Goal: Information Seeking & Learning: Learn about a topic

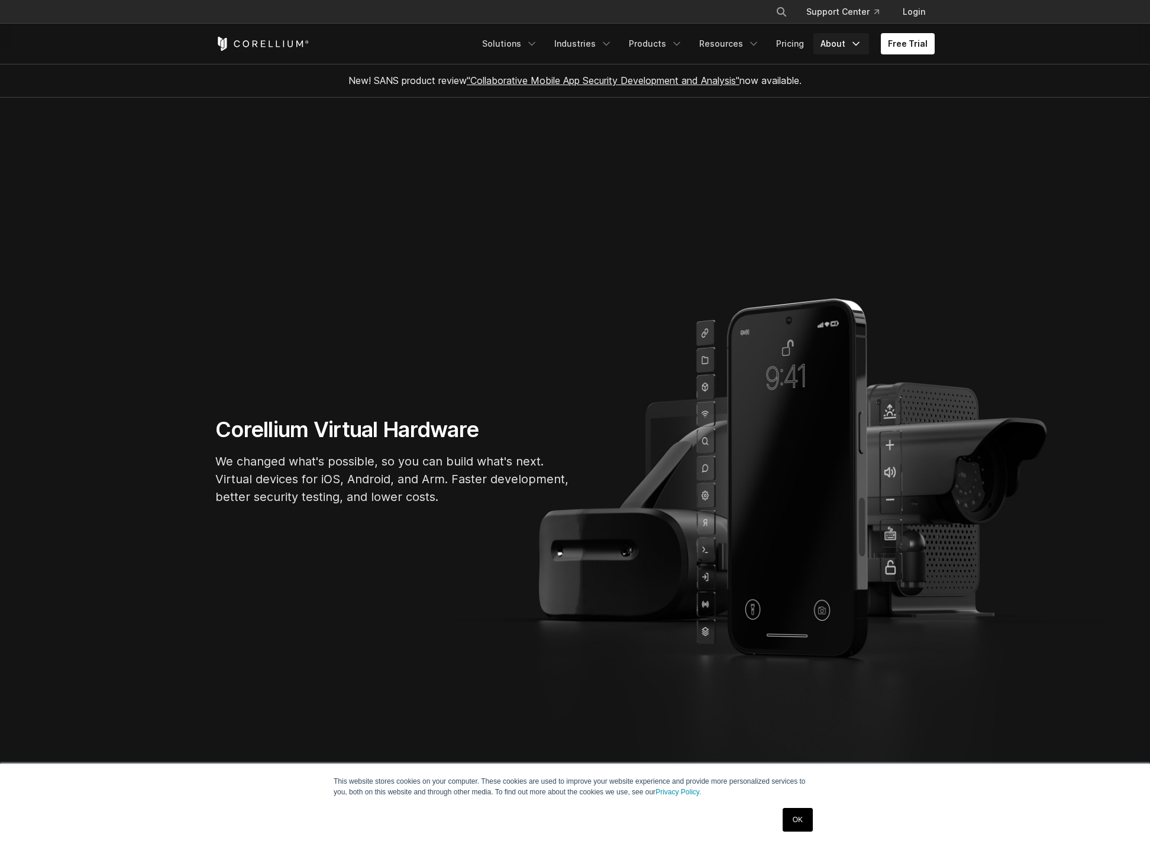
click at [817, 40] on link "About" at bounding box center [842, 43] width 56 height 21
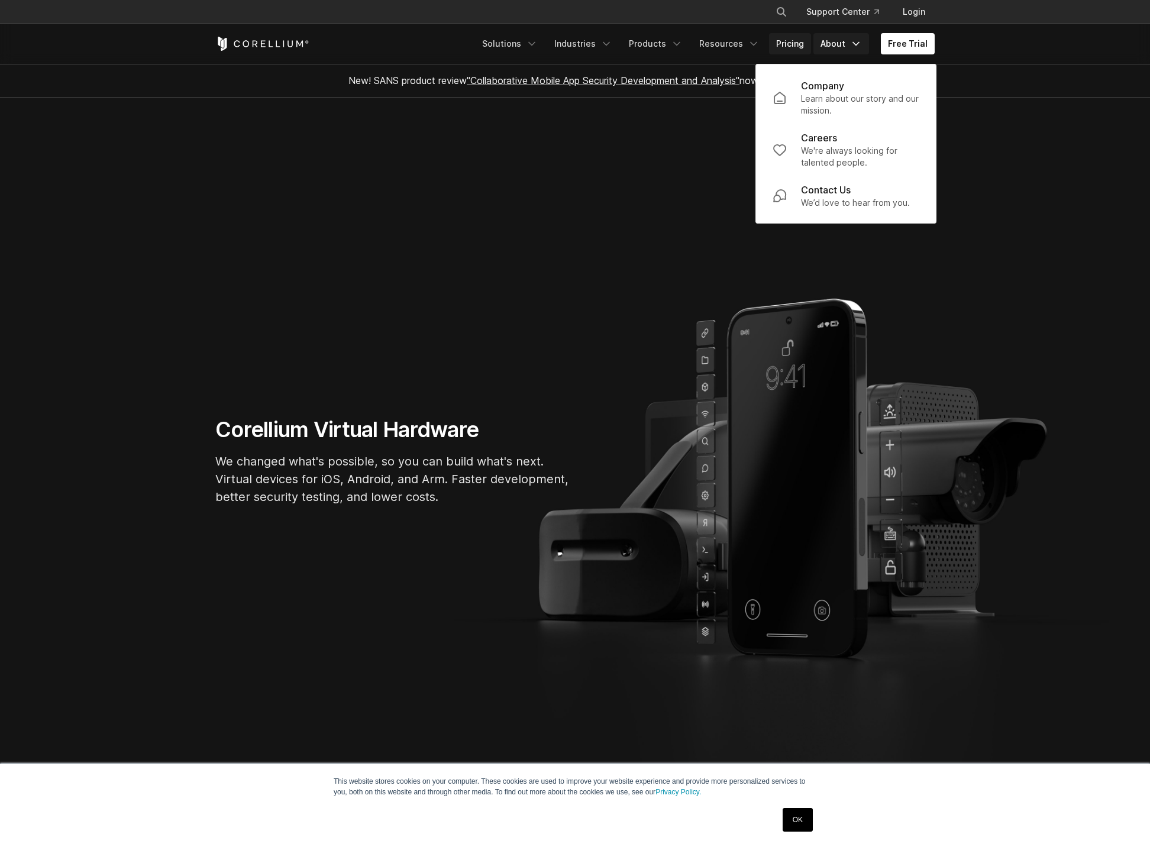
click at [802, 43] on link "Pricing" at bounding box center [790, 43] width 42 height 21
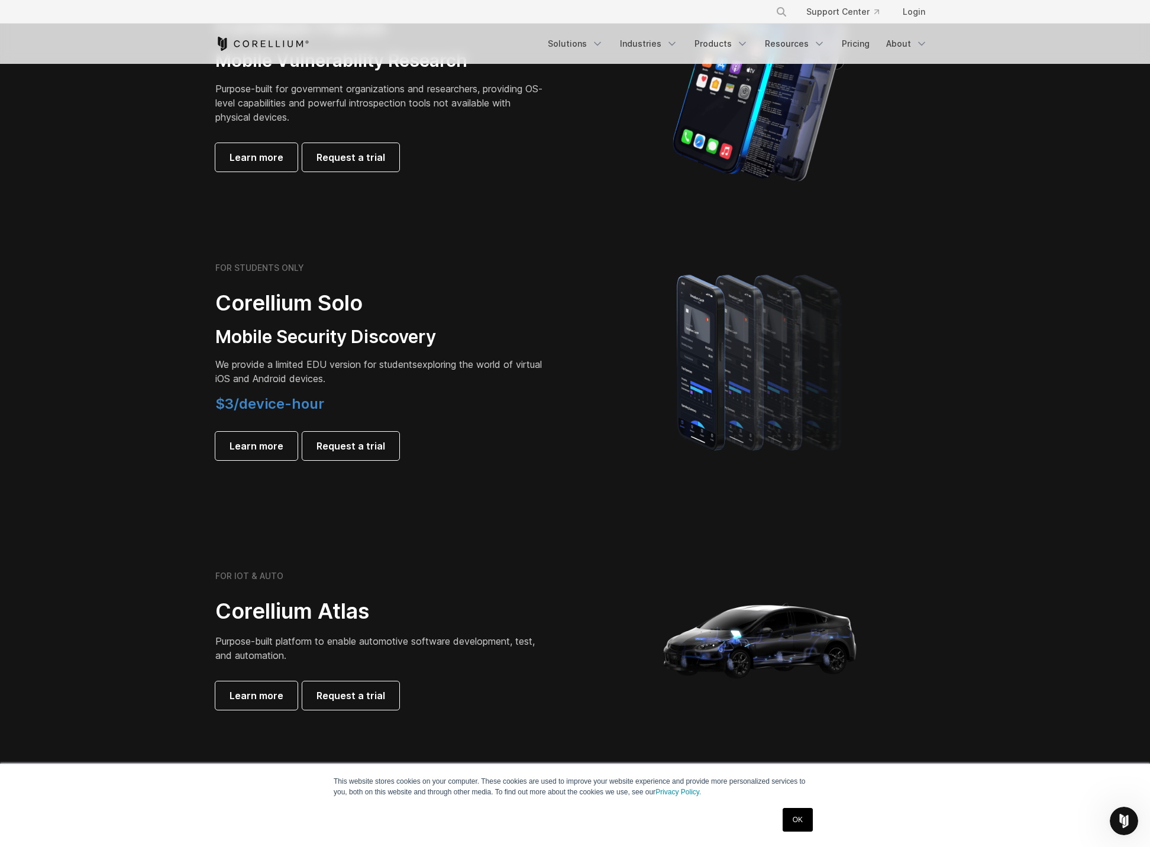
scroll to position [410, 0]
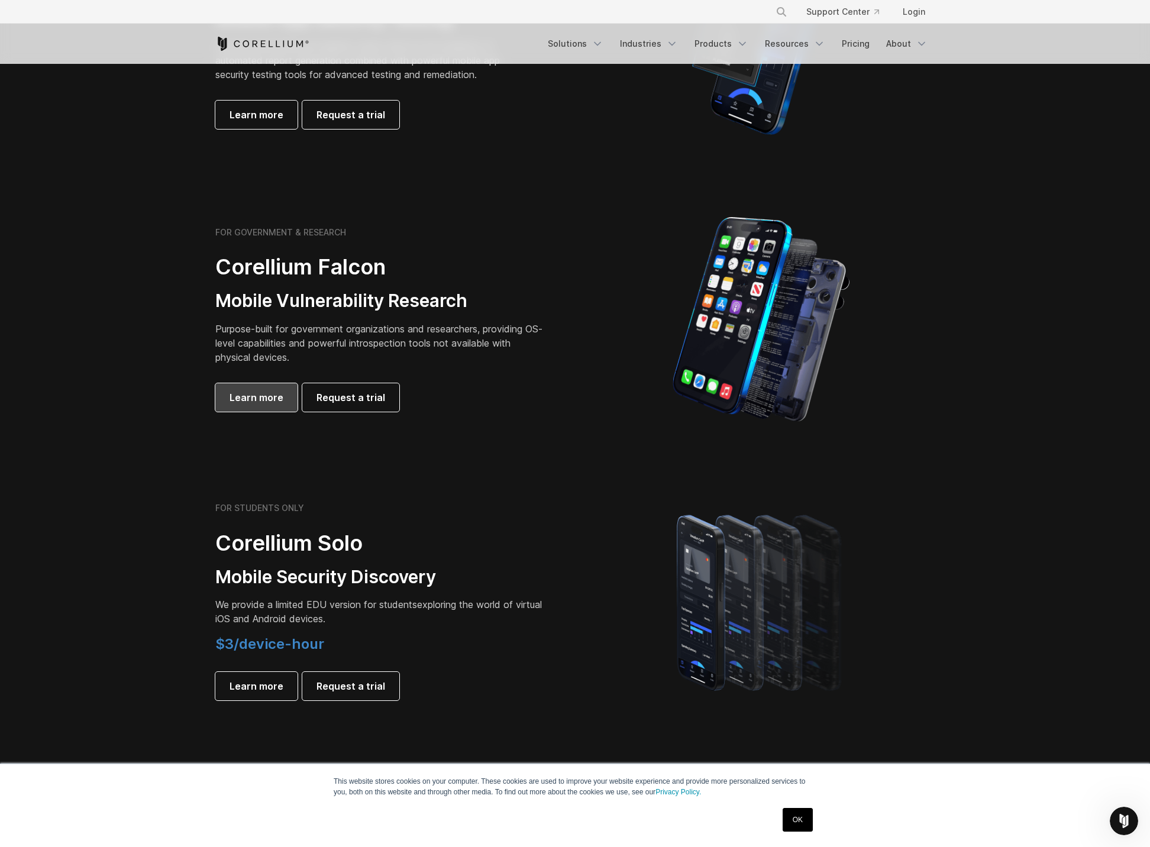
click at [234, 397] on span "Learn more" at bounding box center [257, 398] width 54 height 14
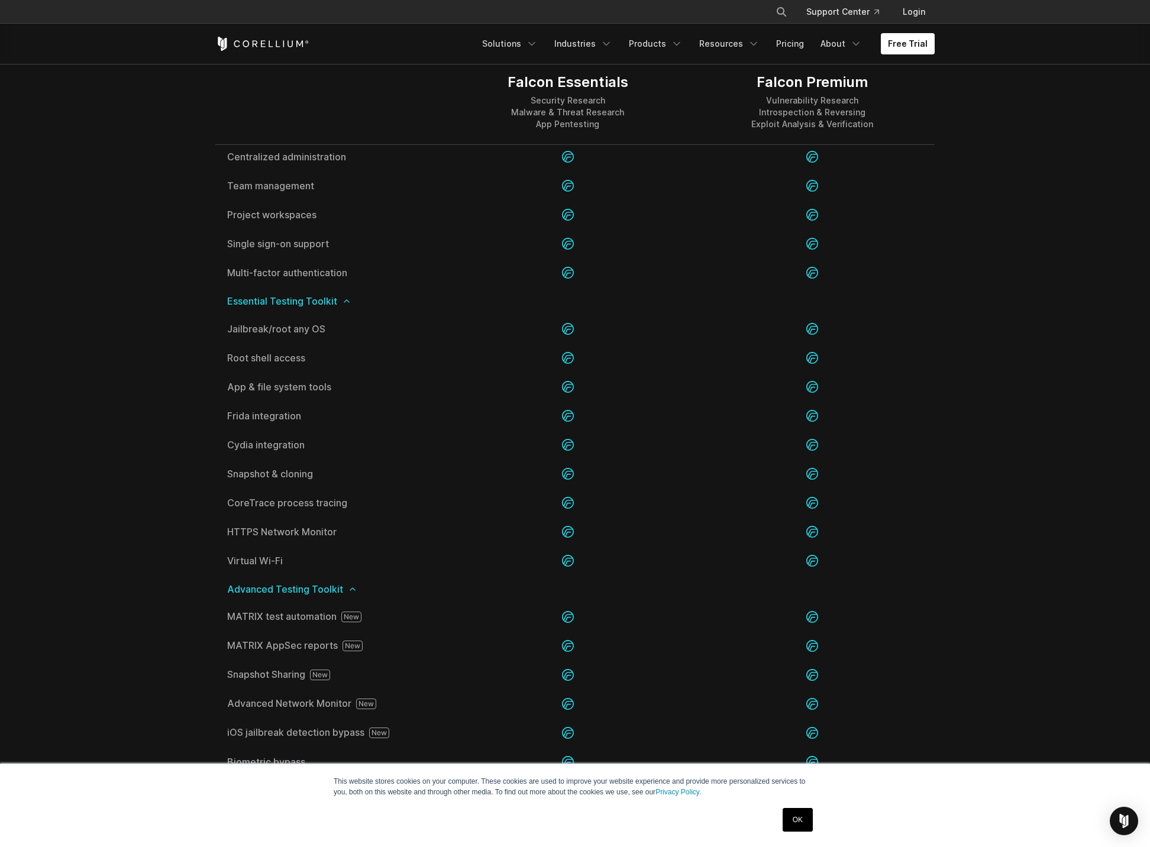
scroll to position [1272, 0]
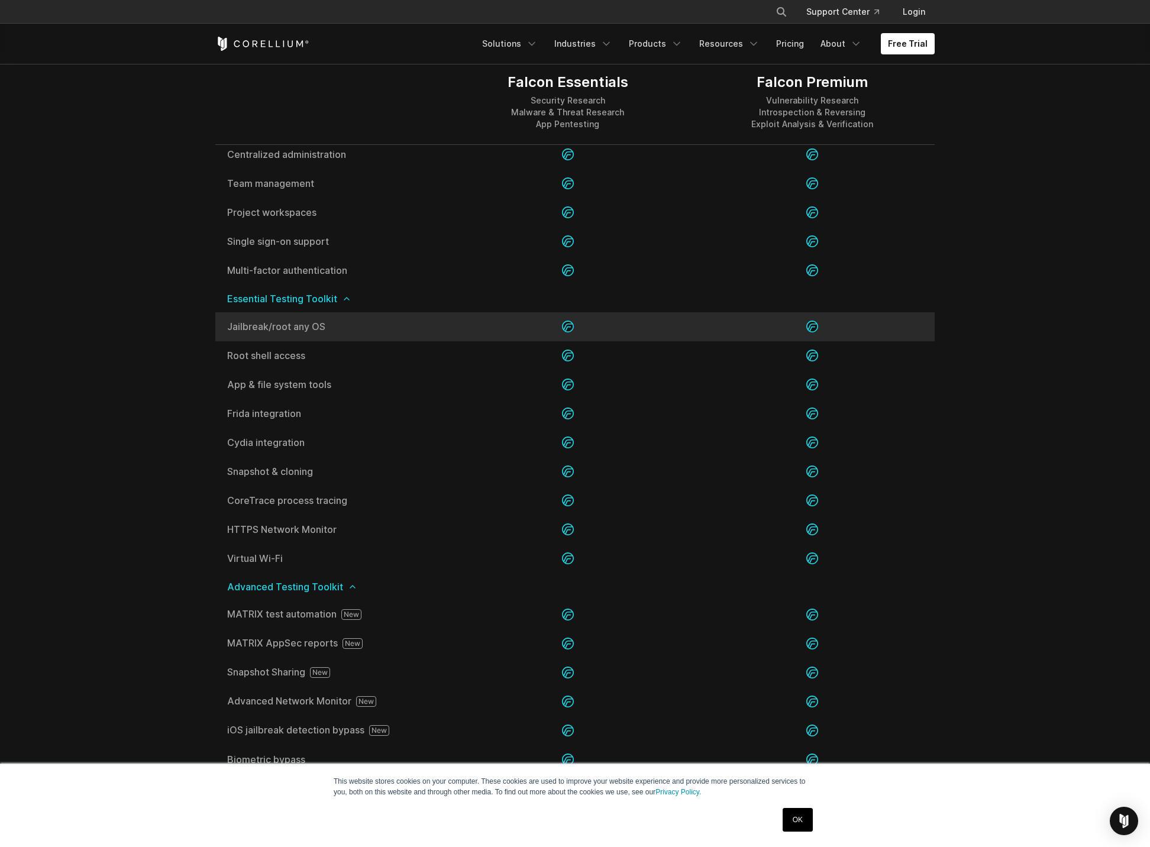
drag, startPoint x: 207, startPoint y: 314, endPoint x: 407, endPoint y: 331, distance: 200.2
click at [407, 331] on section "Editions Falcon Essentials Security Research Malware & Threat Research App Pent…" at bounding box center [575, 801] width 1150 height 1755
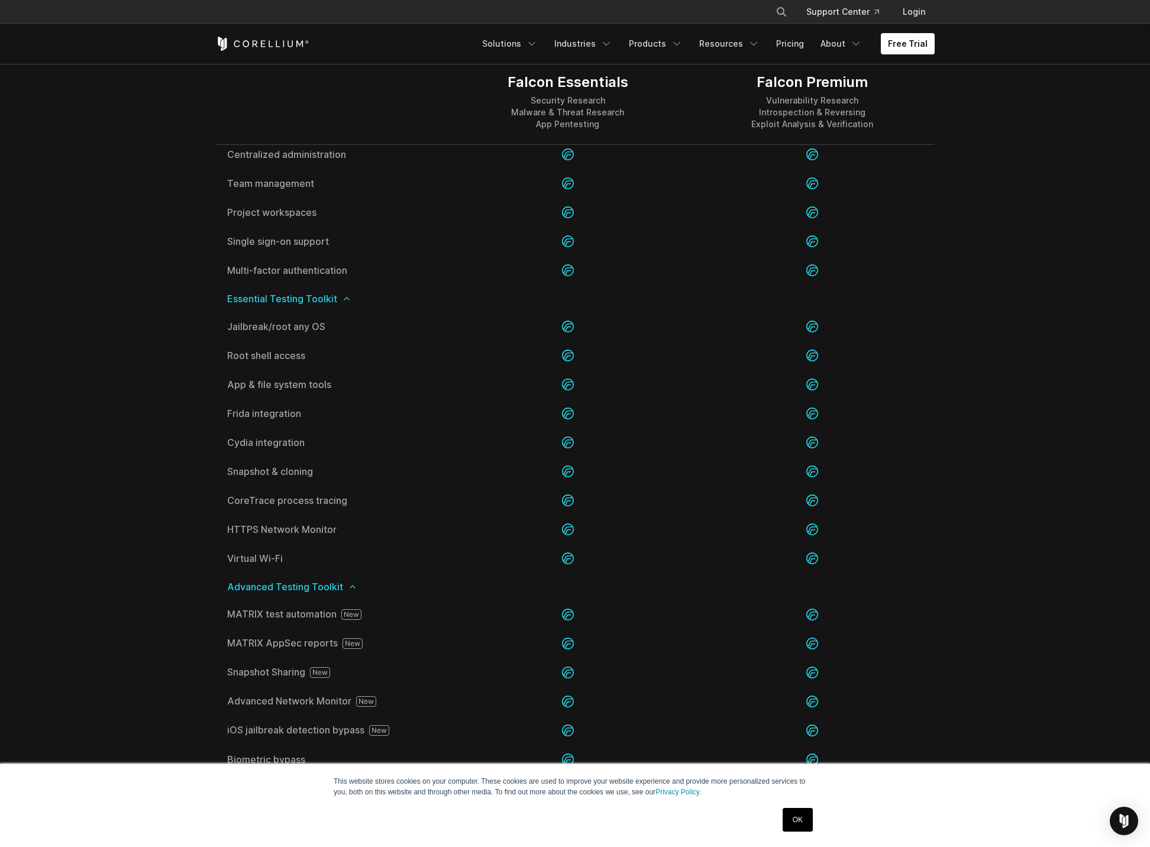
click at [398, 298] on span "Essential Testing Toolkit" at bounding box center [575, 298] width 696 height 9
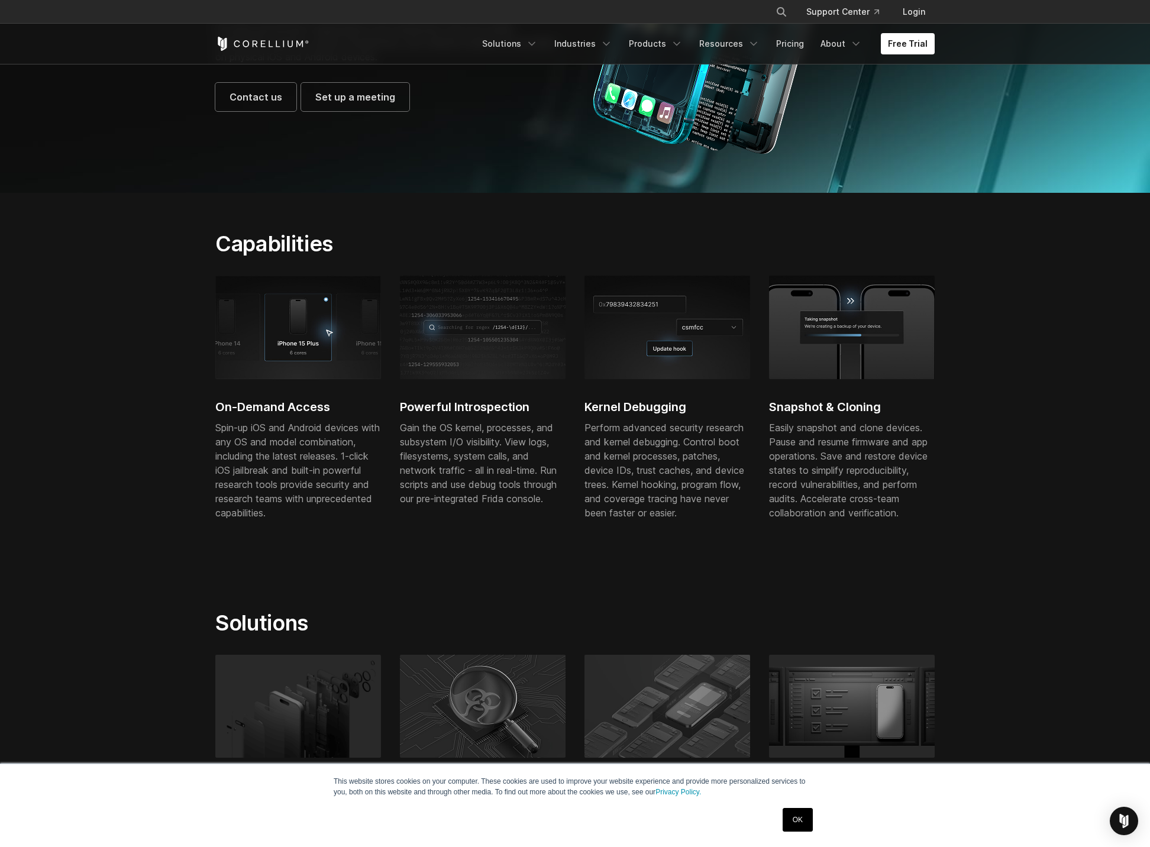
scroll to position [0, 0]
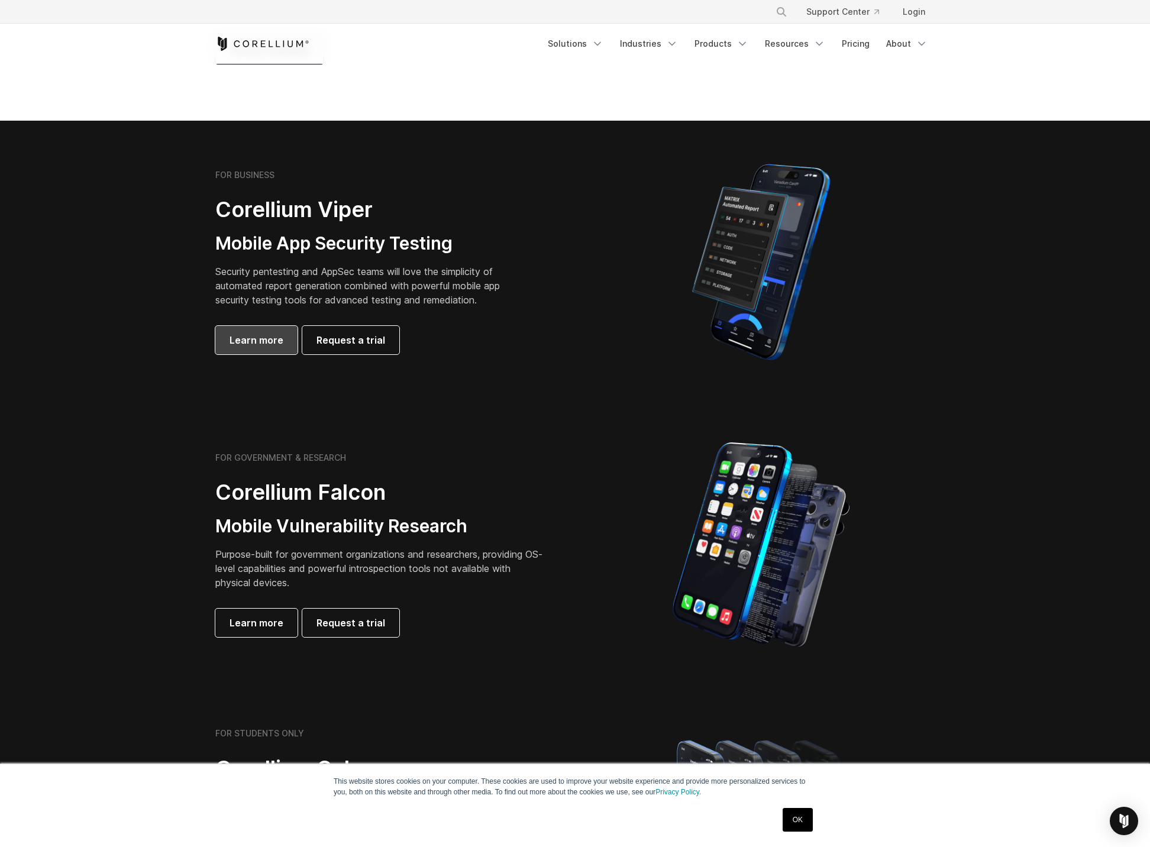
click at [234, 343] on span "Learn more" at bounding box center [257, 340] width 54 height 14
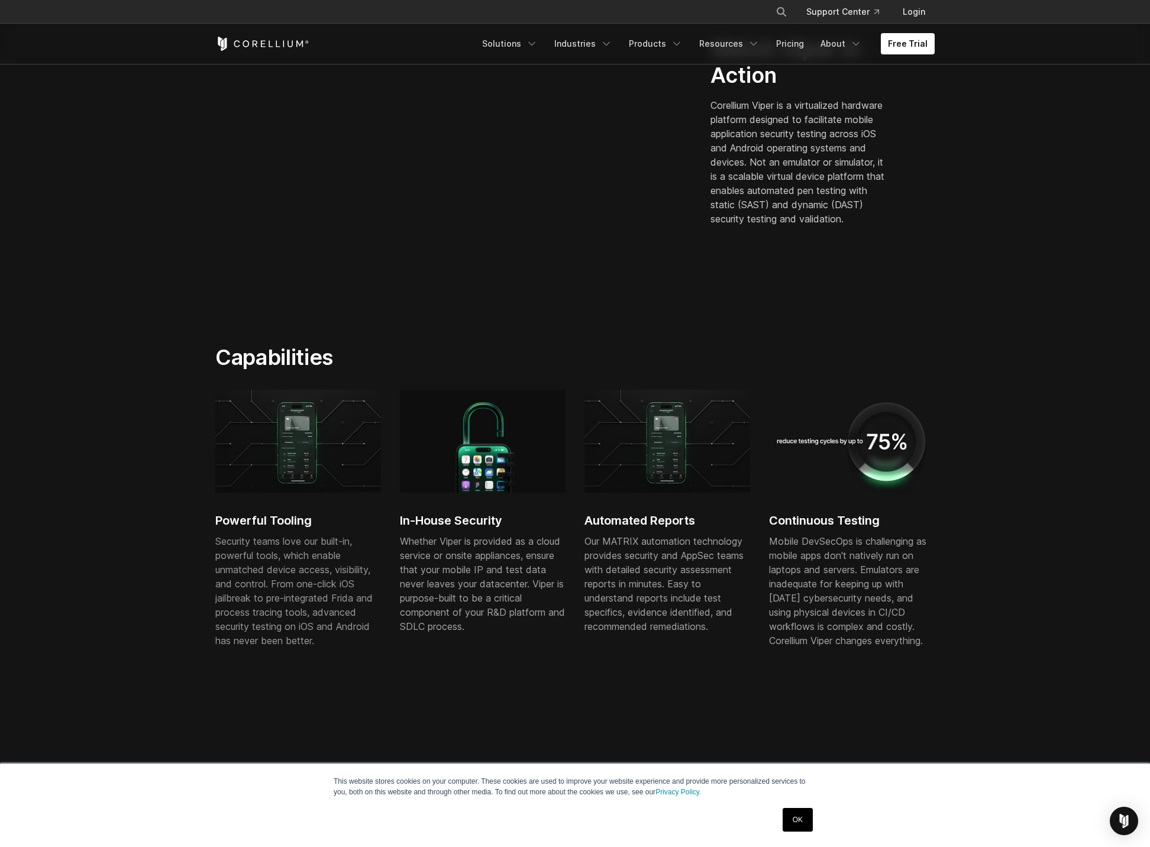
scroll to position [401, 0]
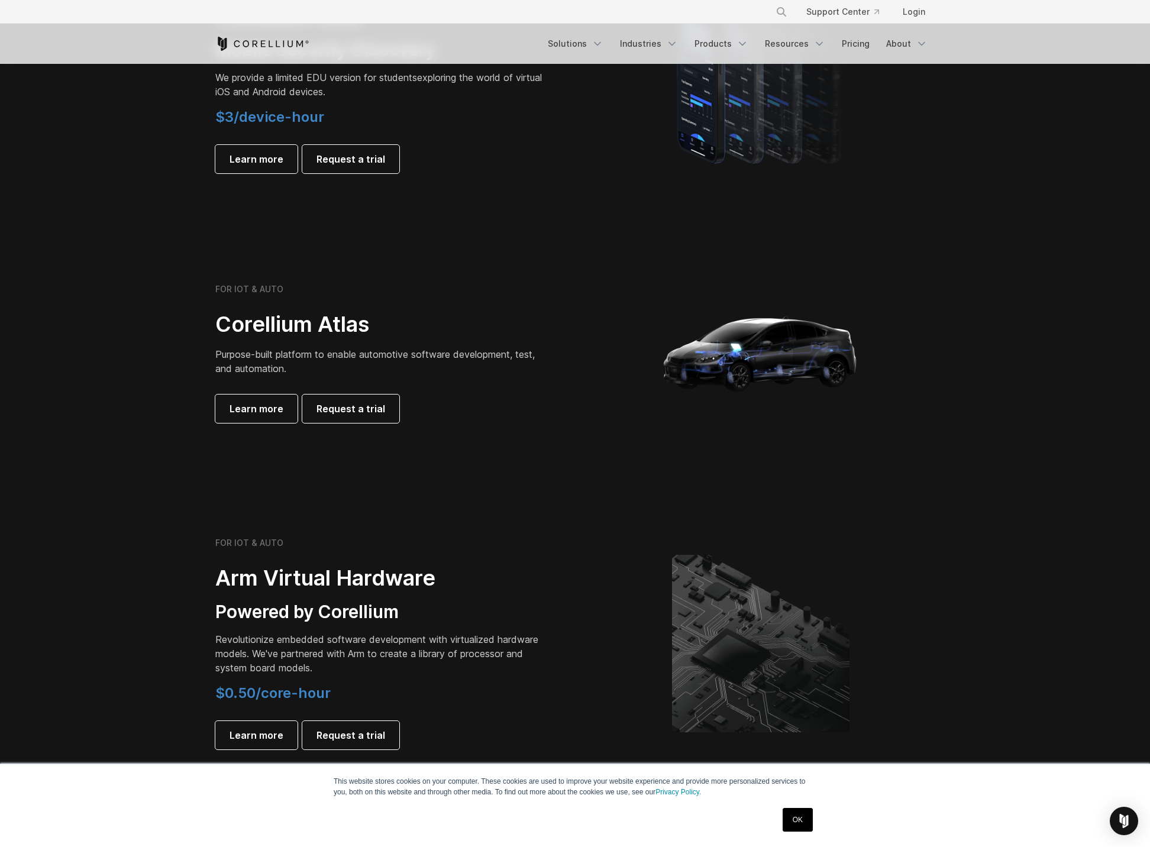
scroll to position [904, 0]
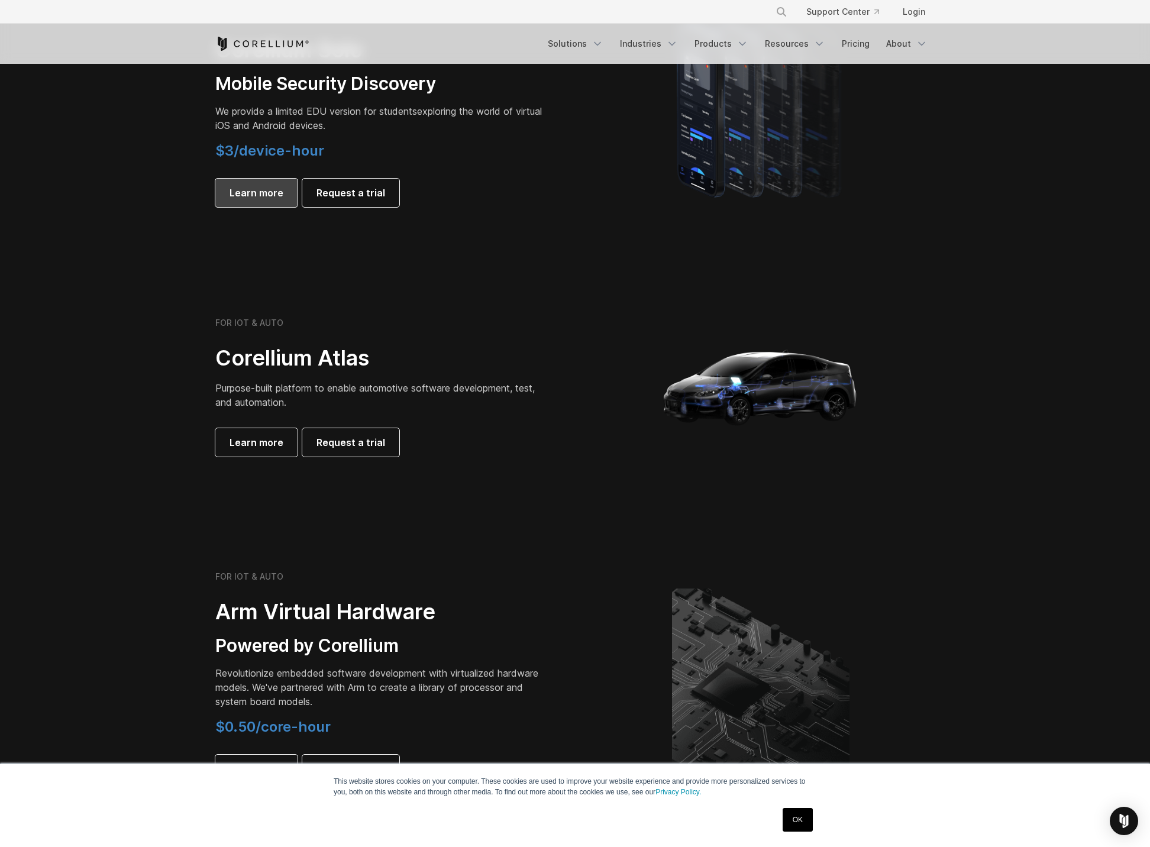
click at [240, 186] on span "Learn more" at bounding box center [257, 193] width 54 height 14
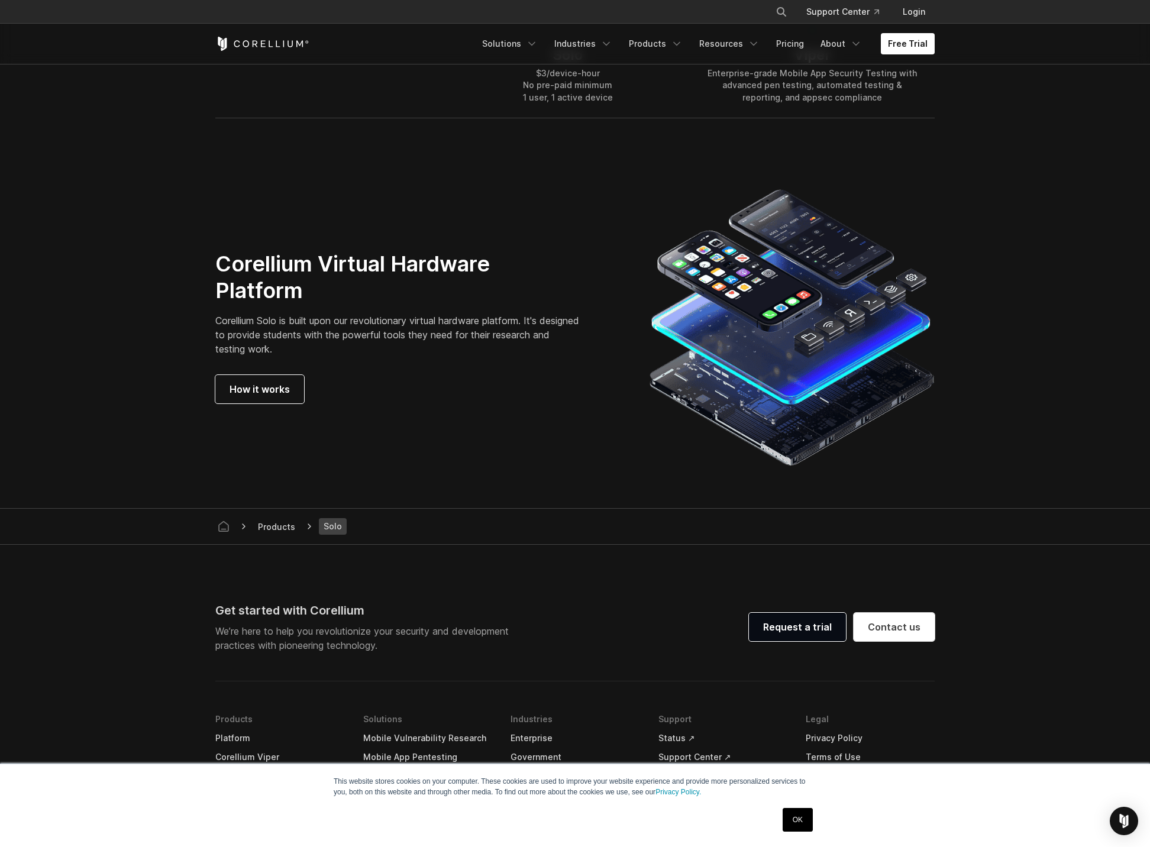
scroll to position [2059, 0]
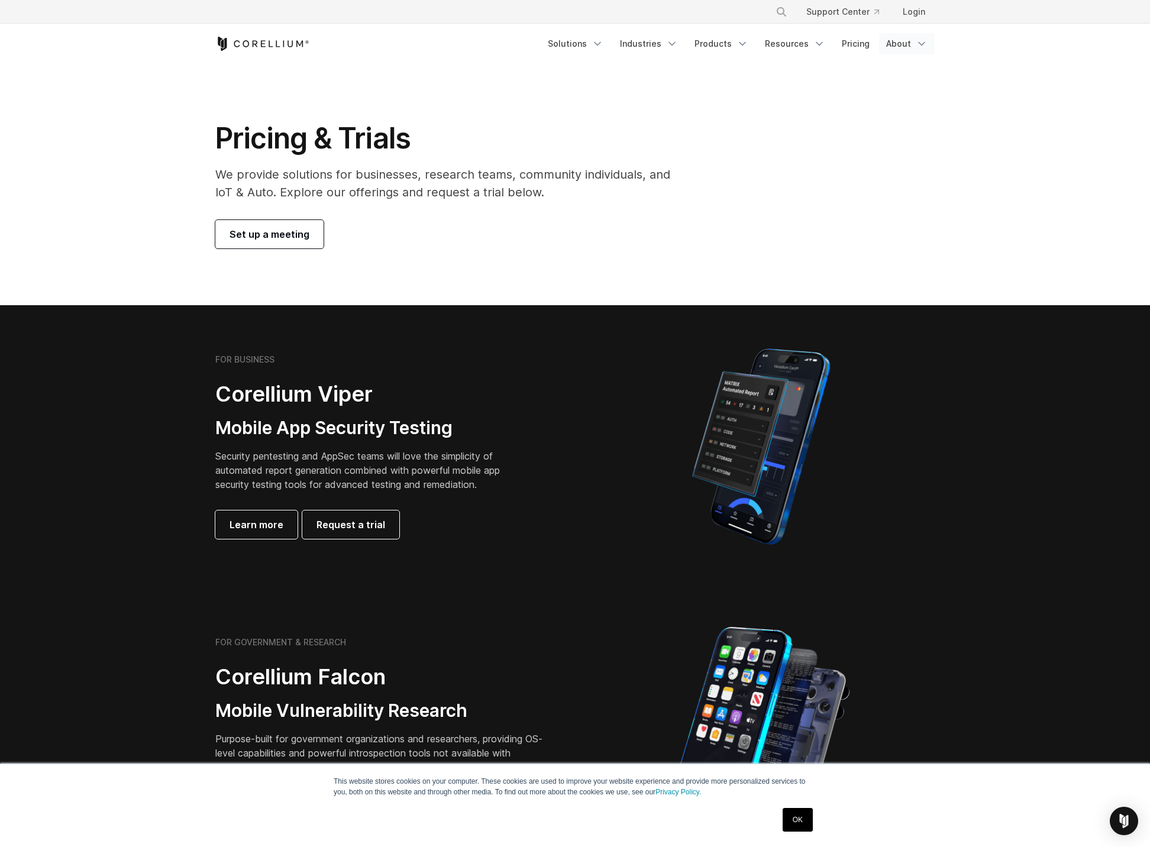
click at [909, 46] on link "About" at bounding box center [907, 43] width 56 height 21
click at [879, 156] on p "We're always looking for talented people." at bounding box center [926, 157] width 118 height 24
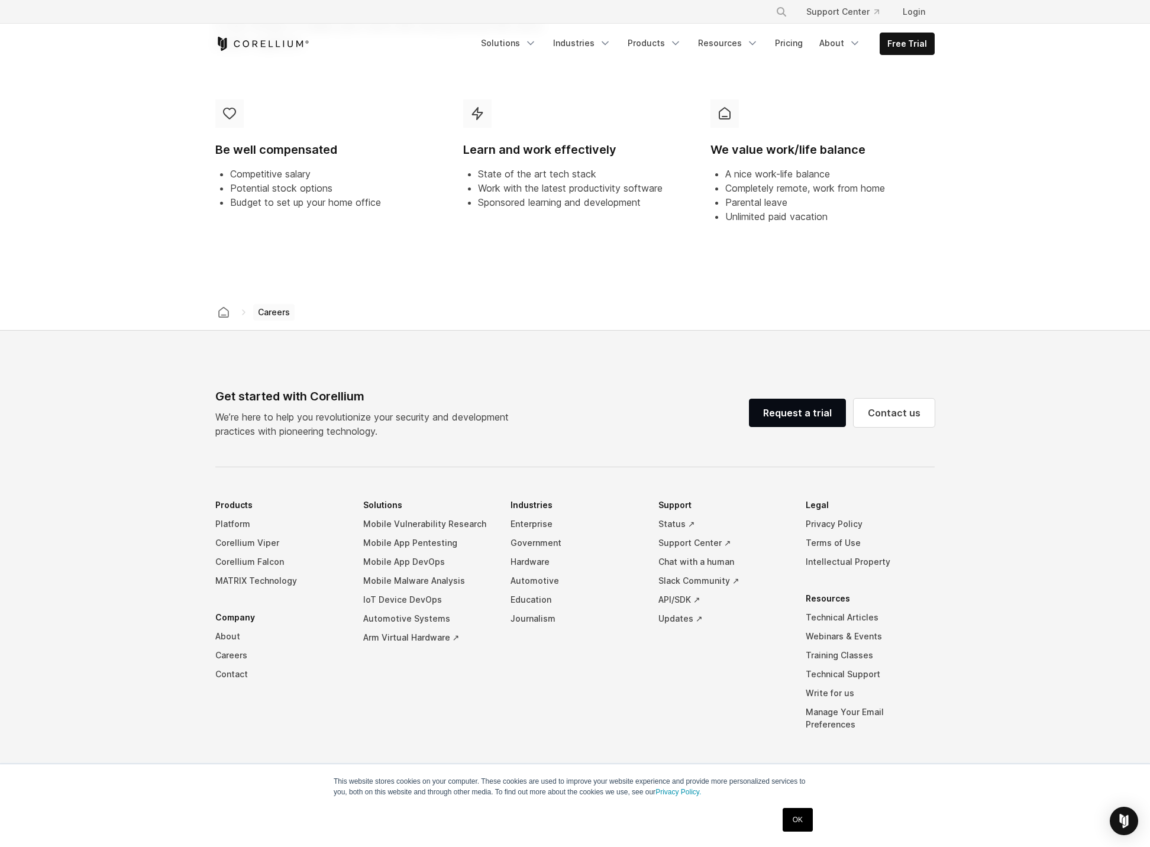
scroll to position [781, 0]
click at [885, 235] on div "We value work/life balance A nice work-life balance Completely remote, work fro…" at bounding box center [822, 164] width 243 height 153
